Goal: Task Accomplishment & Management: Use online tool/utility

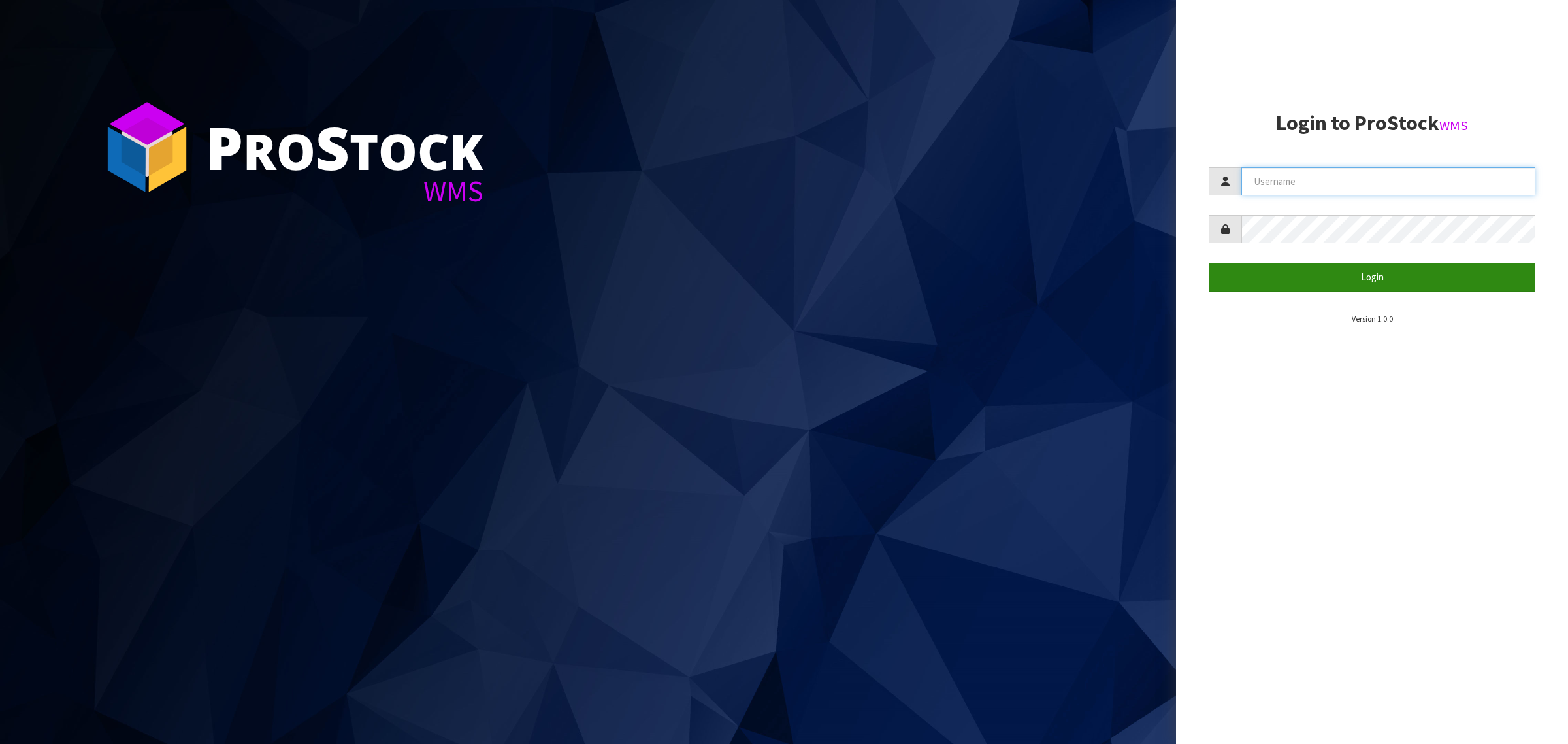
type input "[PERSON_NAME][EMAIL_ADDRESS][DOMAIN_NAME]"
click at [1377, 277] on button "Login" at bounding box center [1372, 277] width 327 height 28
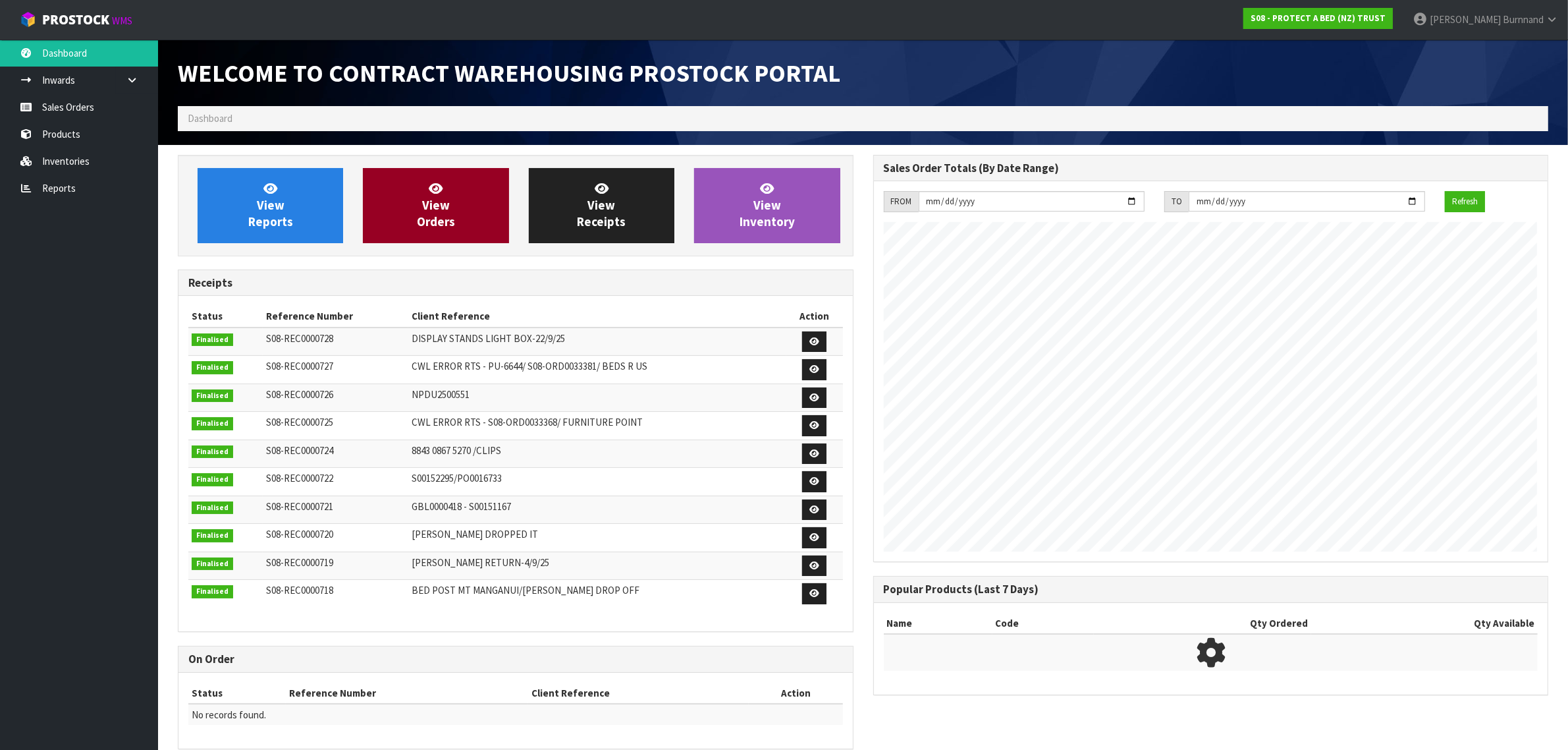
scroll to position [733, 695]
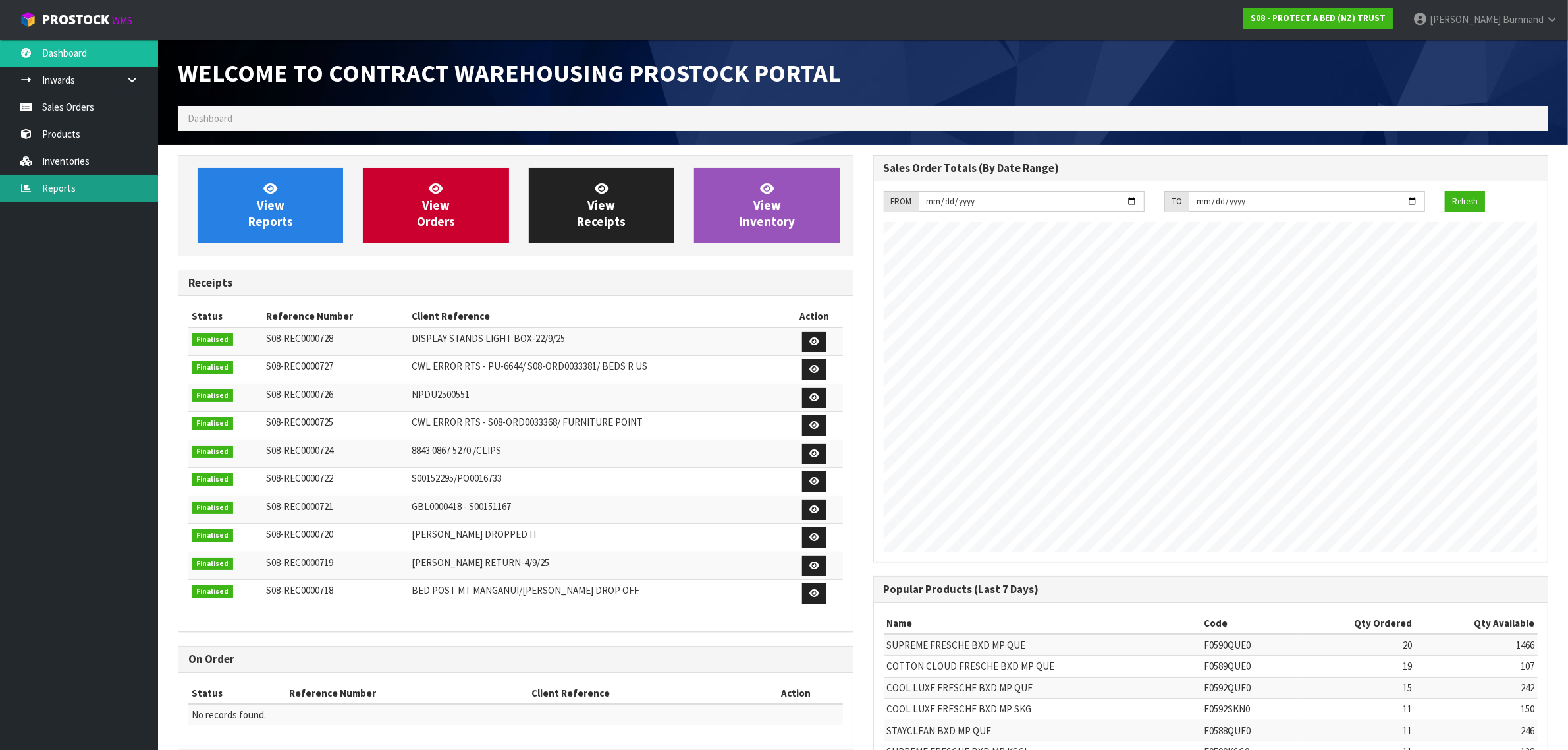
click at [67, 189] on link "Reports" at bounding box center [79, 188] width 158 height 27
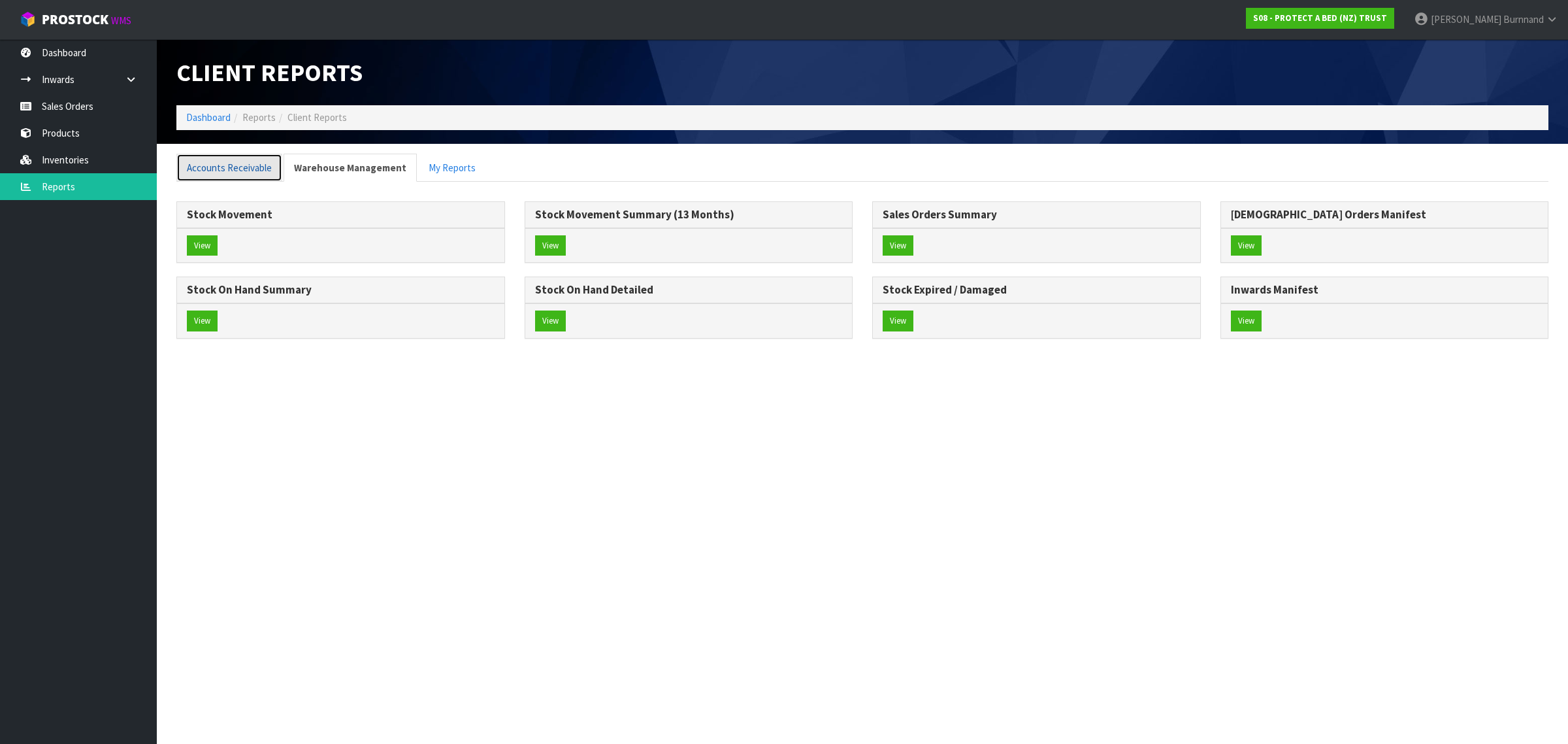
click at [233, 164] on link "Accounts Receivable" at bounding box center [229, 167] width 106 height 28
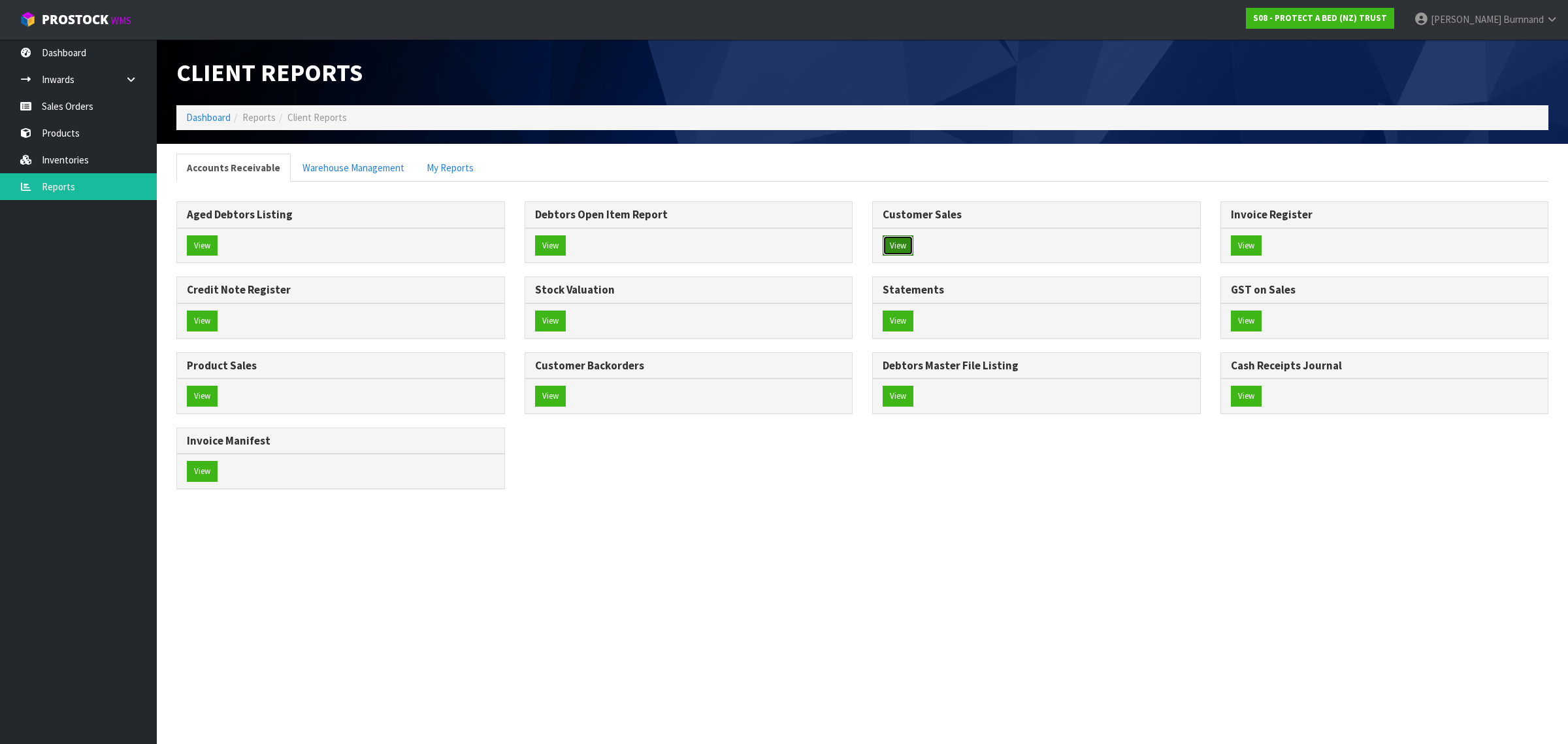
click at [899, 242] on button "View" at bounding box center [898, 246] width 31 height 21
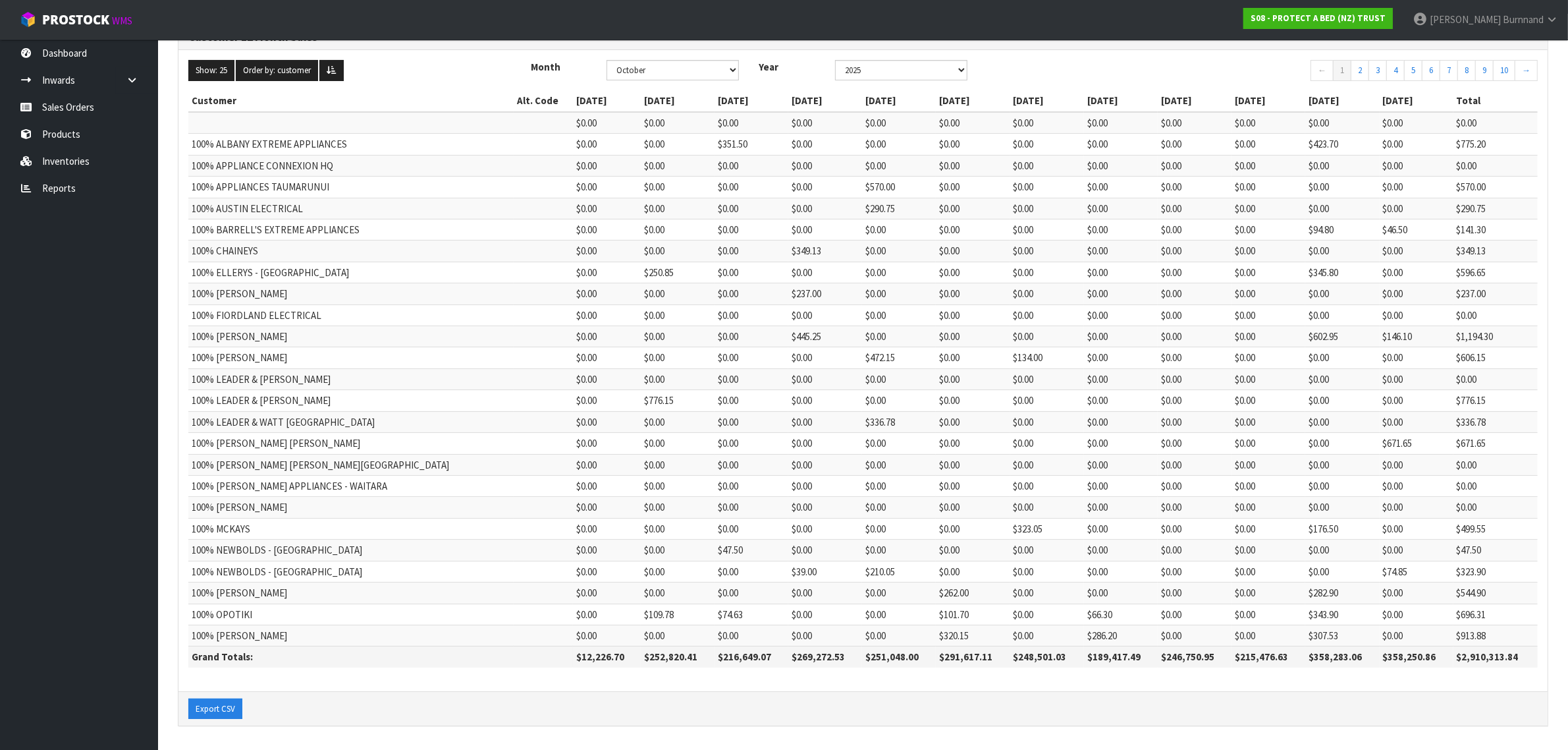
scroll to position [136, 0]
click at [209, 706] on button "Export CSV" at bounding box center [216, 709] width 54 height 21
